Goal: Check status: Check status

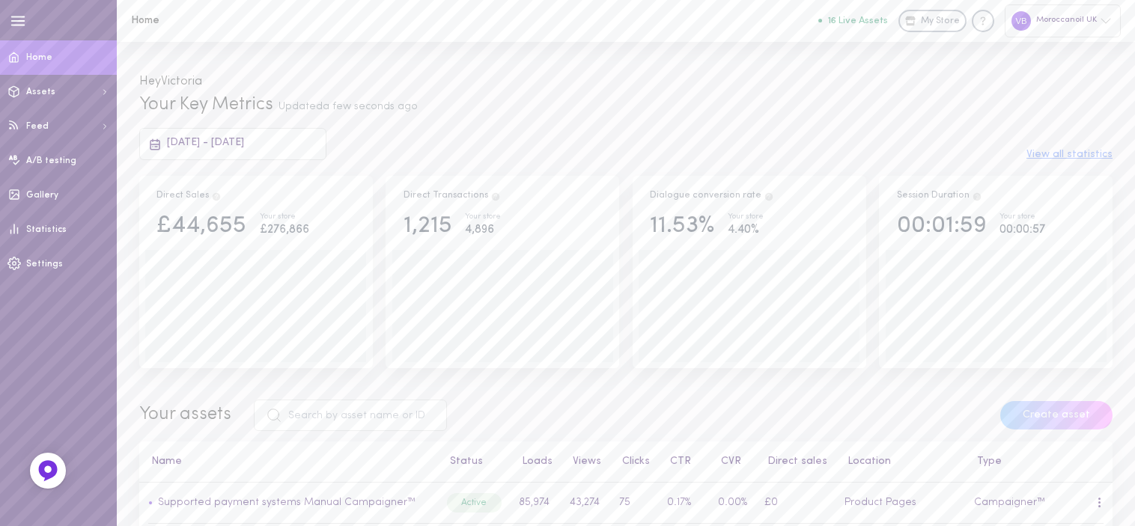
click at [1067, 15] on div "Moroccanoil UK" at bounding box center [1063, 20] width 116 height 32
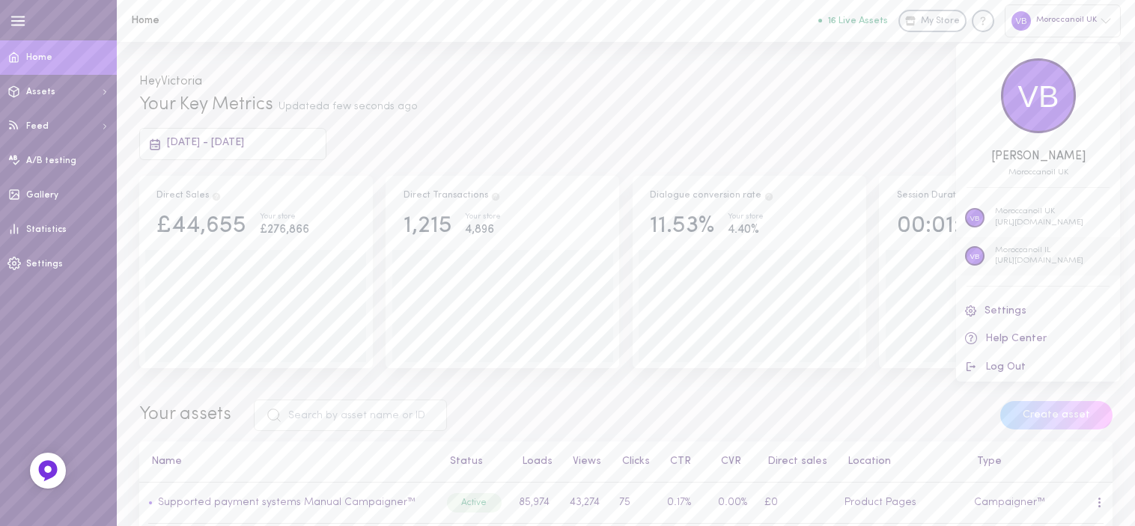
click at [1013, 251] on p "Moroccanoil IL" at bounding box center [1039, 251] width 88 height 11
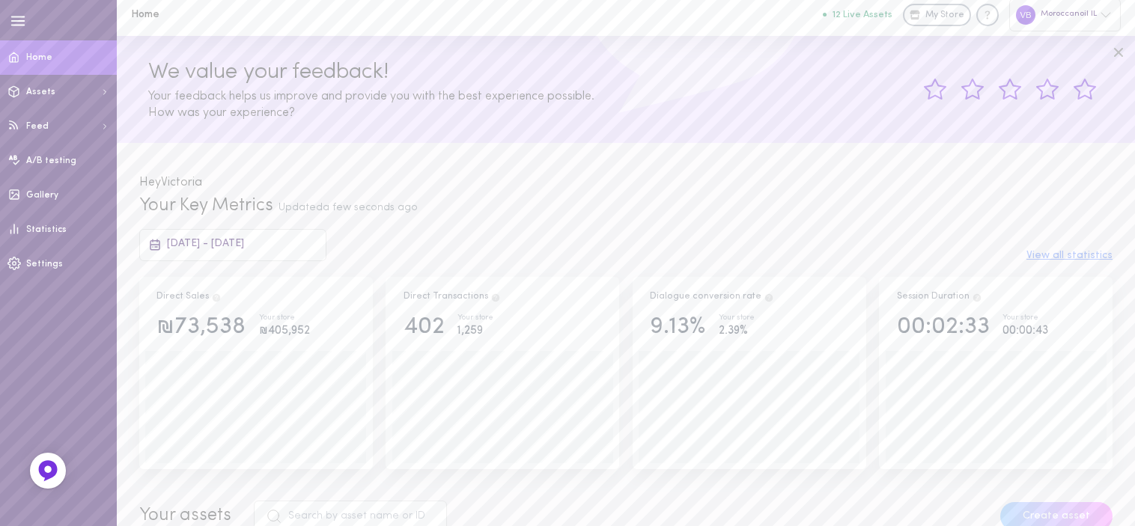
scroll to position [7, 0]
click at [208, 239] on span "[DATE] - [DATE]" at bounding box center [205, 242] width 77 height 11
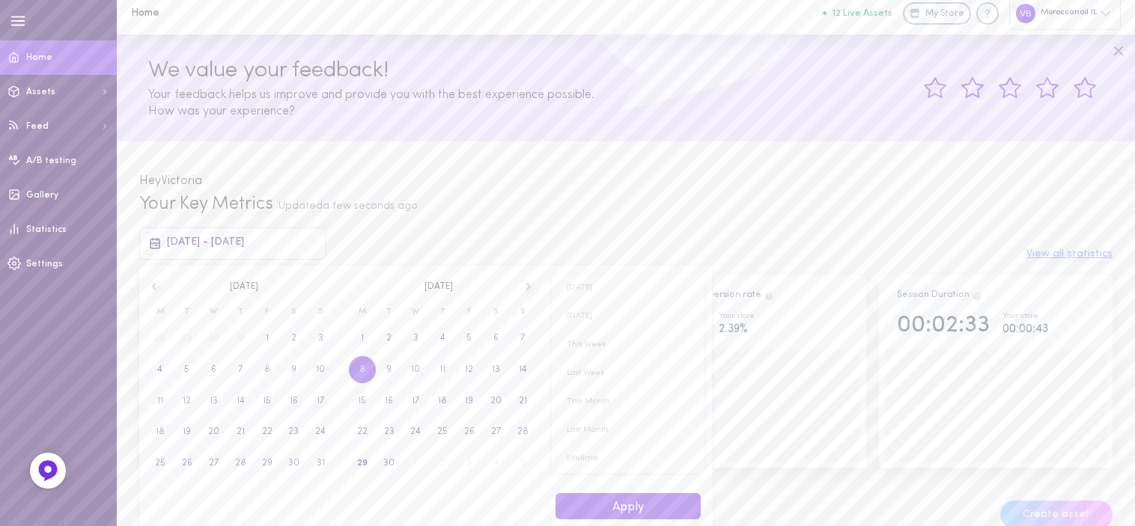
click at [362, 374] on span "8" at bounding box center [362, 369] width 6 height 27
click at [186, 462] on span "30" at bounding box center [186, 463] width 11 height 27
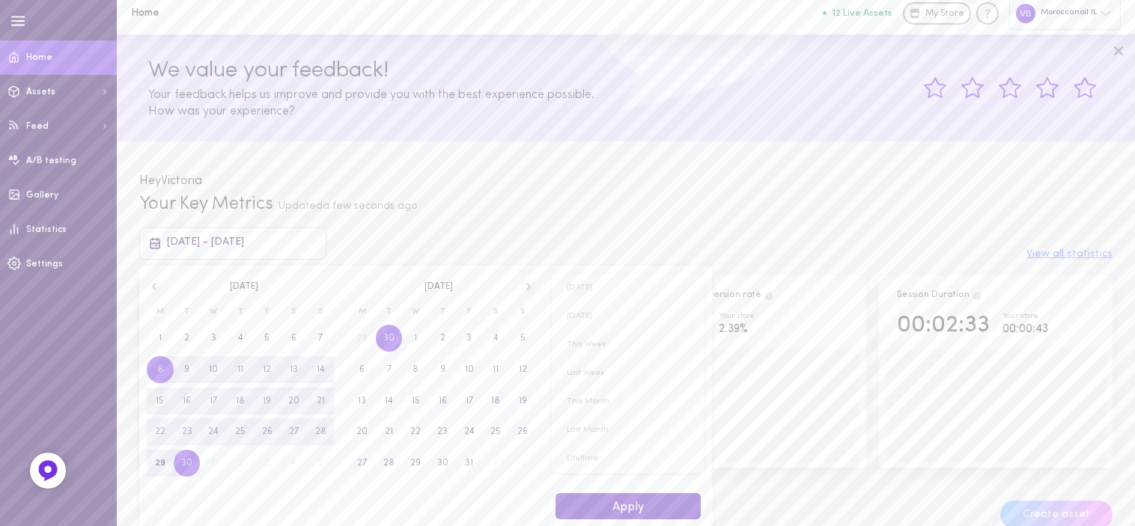
click at [632, 502] on button "Apply" at bounding box center [628, 506] width 145 height 26
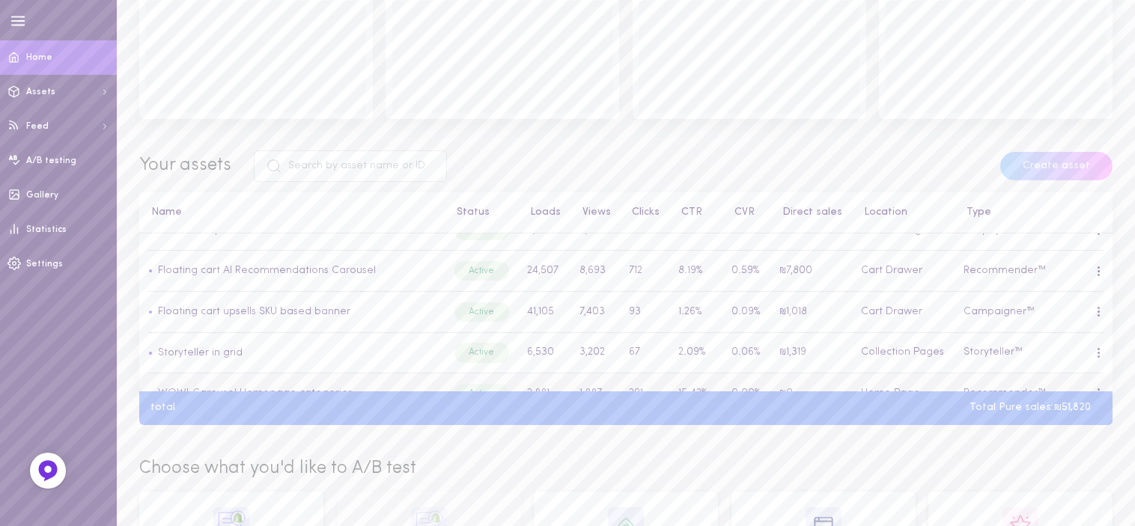
scroll to position [150, 0]
